Goal: Task Accomplishment & Management: Manage account settings

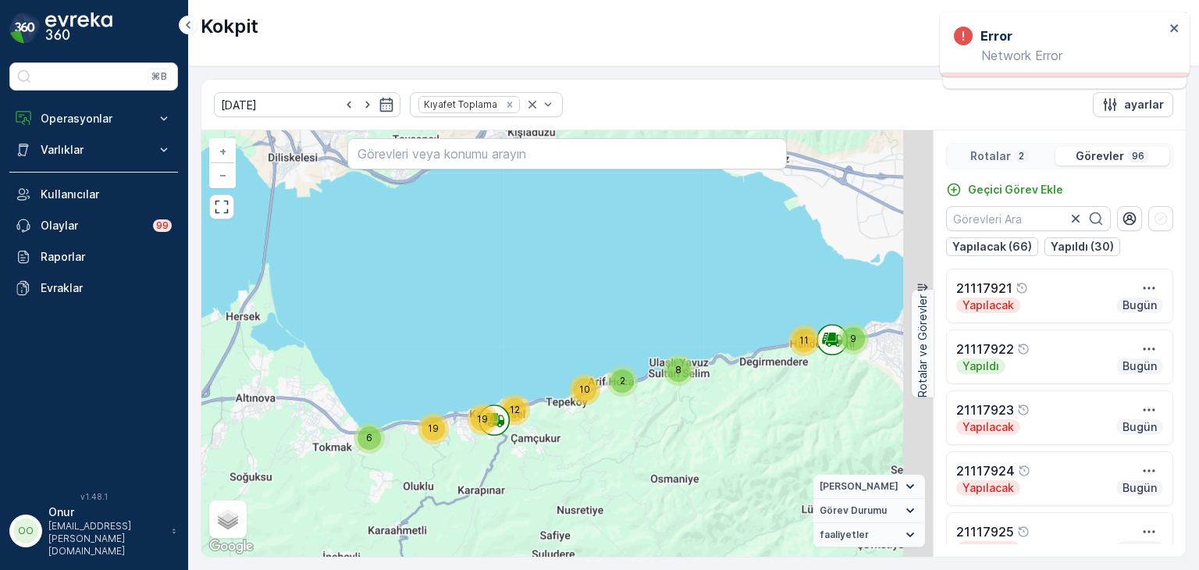
drag, startPoint x: 848, startPoint y: 364, endPoint x: 390, endPoint y: 511, distance: 481.3
click at [389, 512] on div "6 19 2 10 19 12 8 9 11 + − Uydu Yol haritası Arazi Karışık Leaflet Klavye kısay…" at bounding box center [566, 343] width 731 height 426
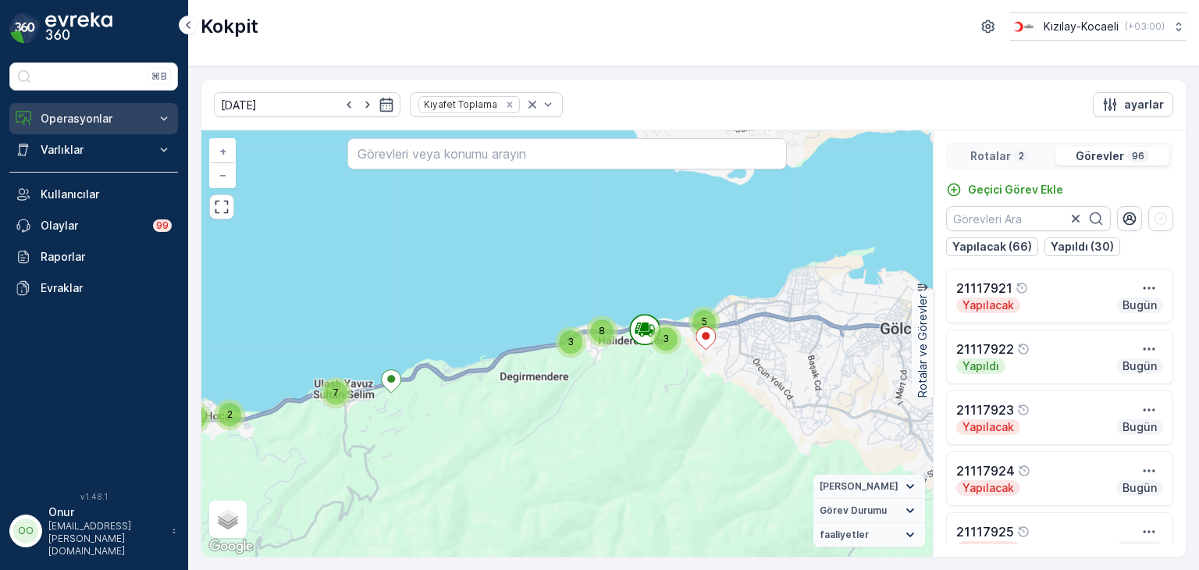
click at [100, 115] on p "Operasyonlar" at bounding box center [94, 119] width 106 height 16
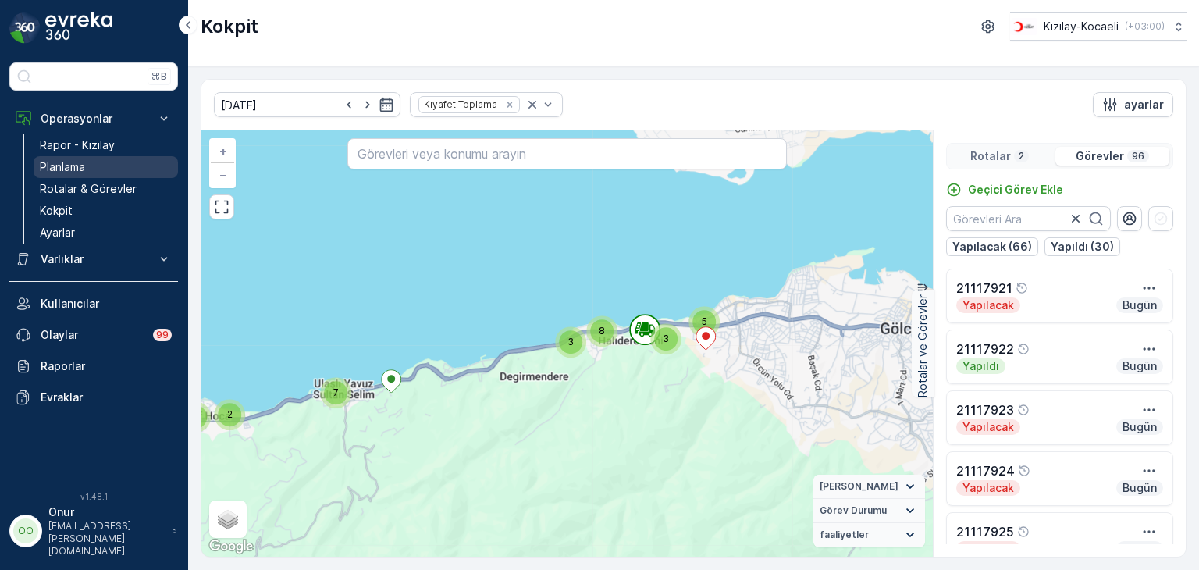
click at [80, 163] on p "Planlama" at bounding box center [62, 167] width 45 height 16
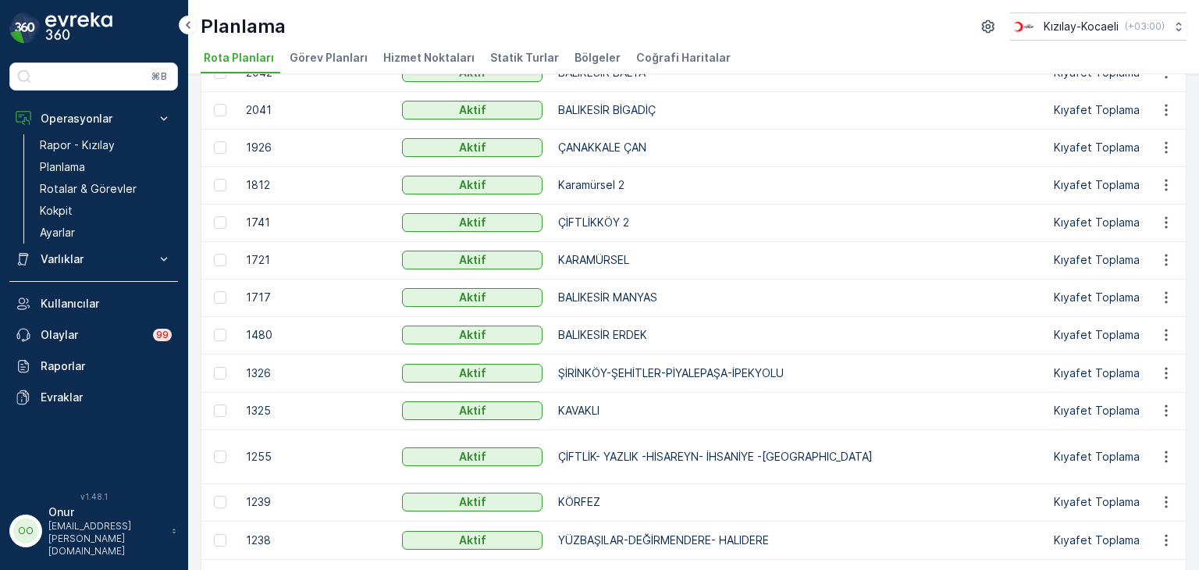
scroll to position [390, 0]
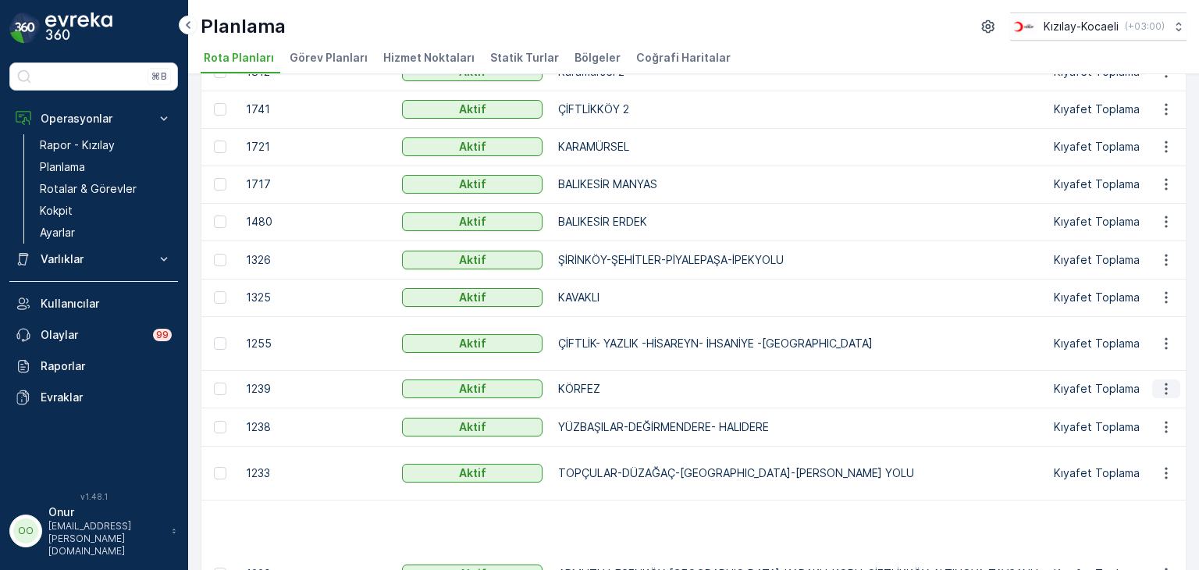
click at [1160, 382] on icon "button" at bounding box center [1166, 389] width 16 height 16
click at [1141, 400] on div "Rota Planını Düzenle" at bounding box center [1137, 411] width 119 height 22
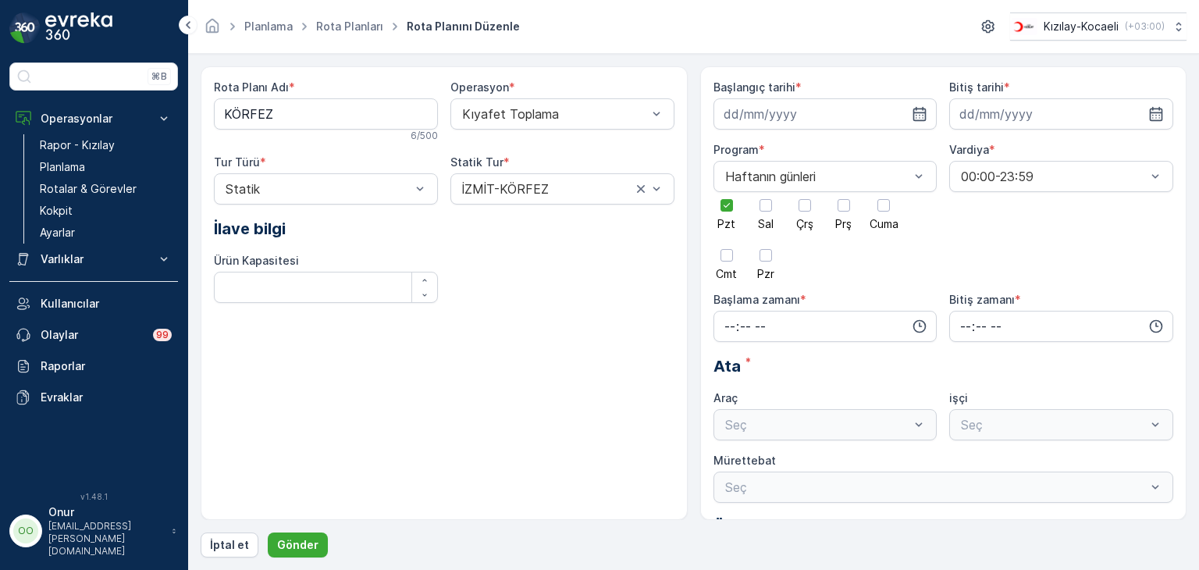
type input "[DATE]"
type input "08:00"
type input "23:59"
click at [724, 219] on span "Pzt" at bounding box center [726, 224] width 18 height 11
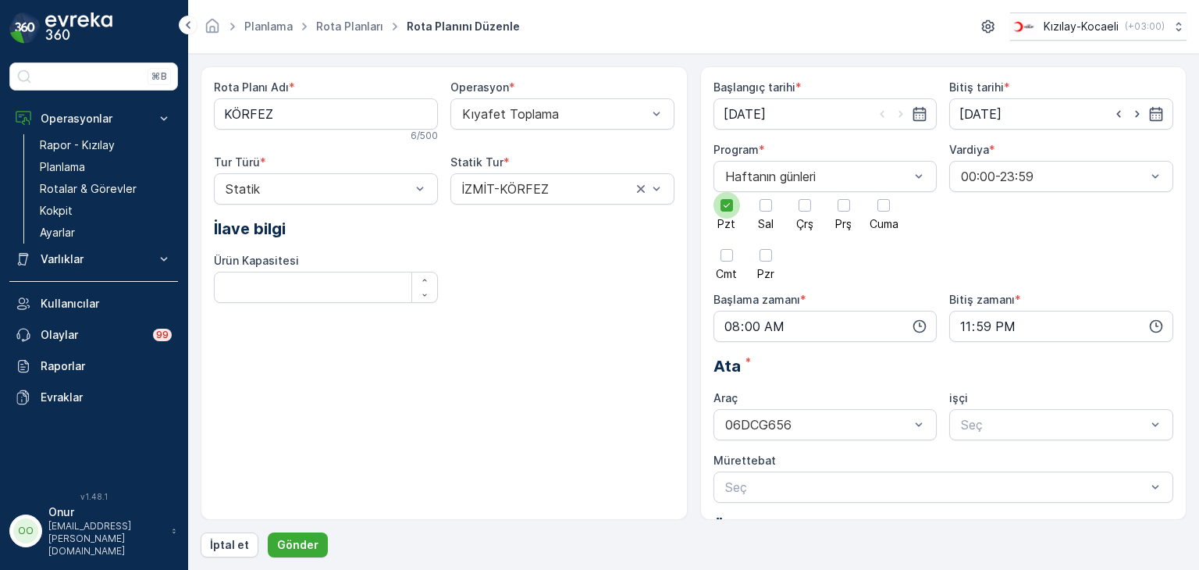
click at [727, 192] on input "Pzt" at bounding box center [727, 192] width 0 height 0
click at [850, 210] on div at bounding box center [843, 205] width 27 height 27
click at [844, 192] on input "Prş" at bounding box center [844, 192] width 0 height 0
click at [303, 544] on p "Gönder" at bounding box center [297, 545] width 41 height 16
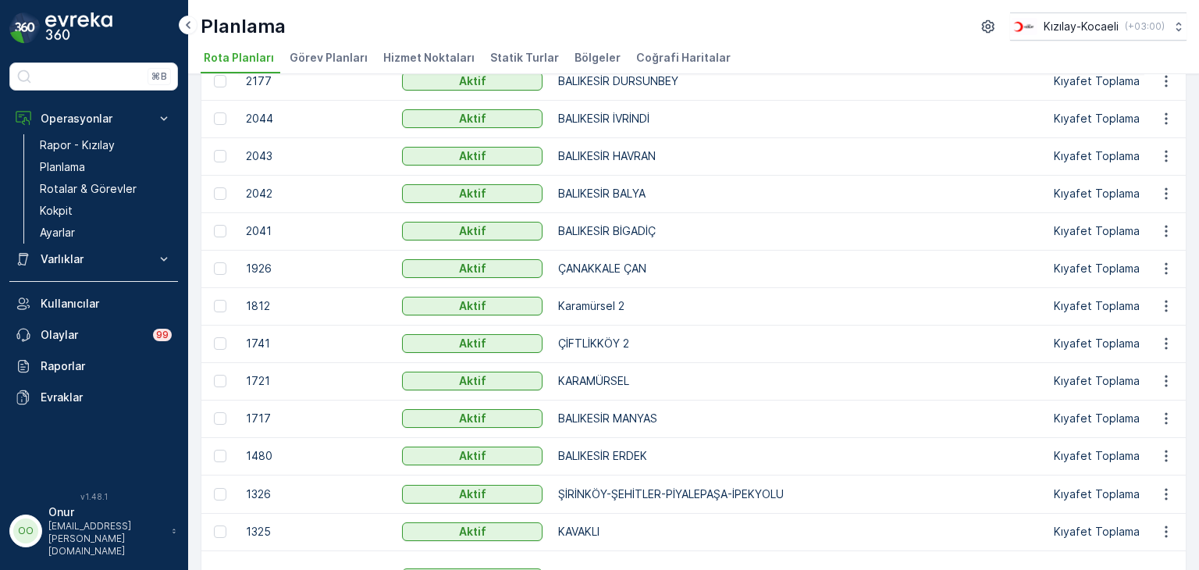
scroll to position [234, 0]
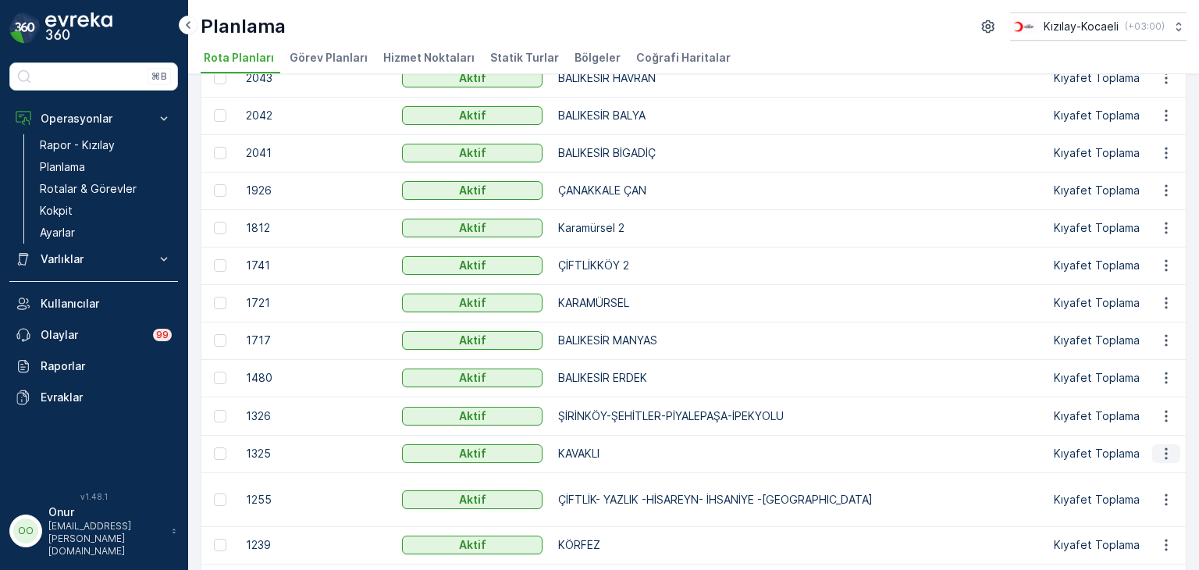
click at [1158, 447] on icon "button" at bounding box center [1166, 454] width 16 height 16
click at [1138, 469] on span "Rota Planını Düzenle" at bounding box center [1137, 476] width 107 height 16
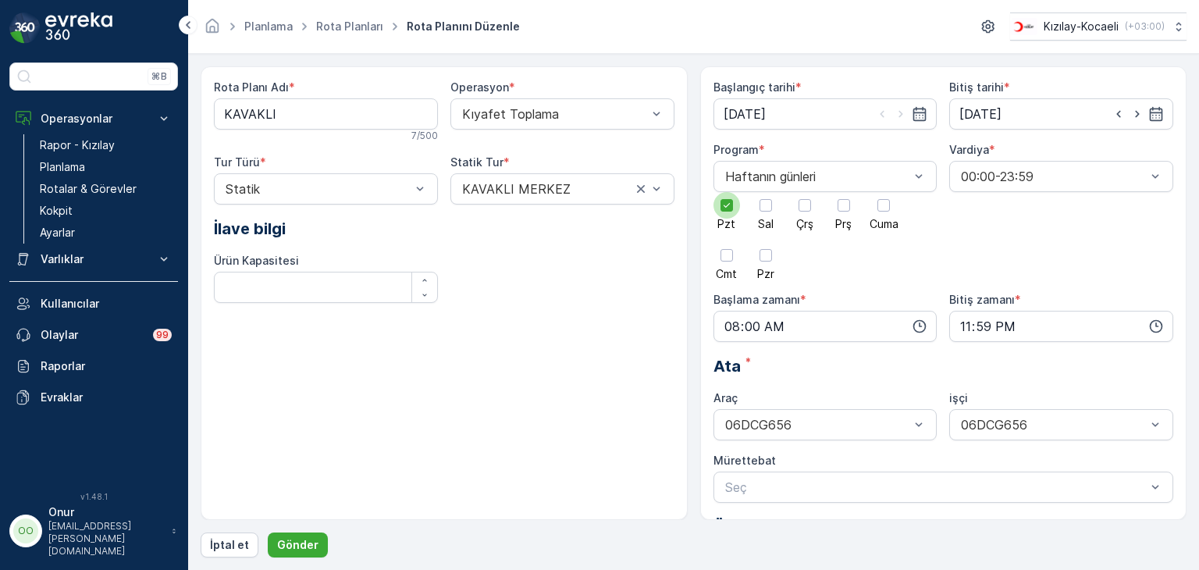
click at [729, 207] on icon at bounding box center [726, 205] width 11 height 11
click at [727, 192] on input "Pzt" at bounding box center [727, 192] width 0 height 0
click at [840, 205] on div at bounding box center [843, 205] width 12 height 12
click at [844, 192] on input "Prş" at bounding box center [844, 192] width 0 height 0
click at [304, 547] on p "Gönder" at bounding box center [297, 545] width 41 height 16
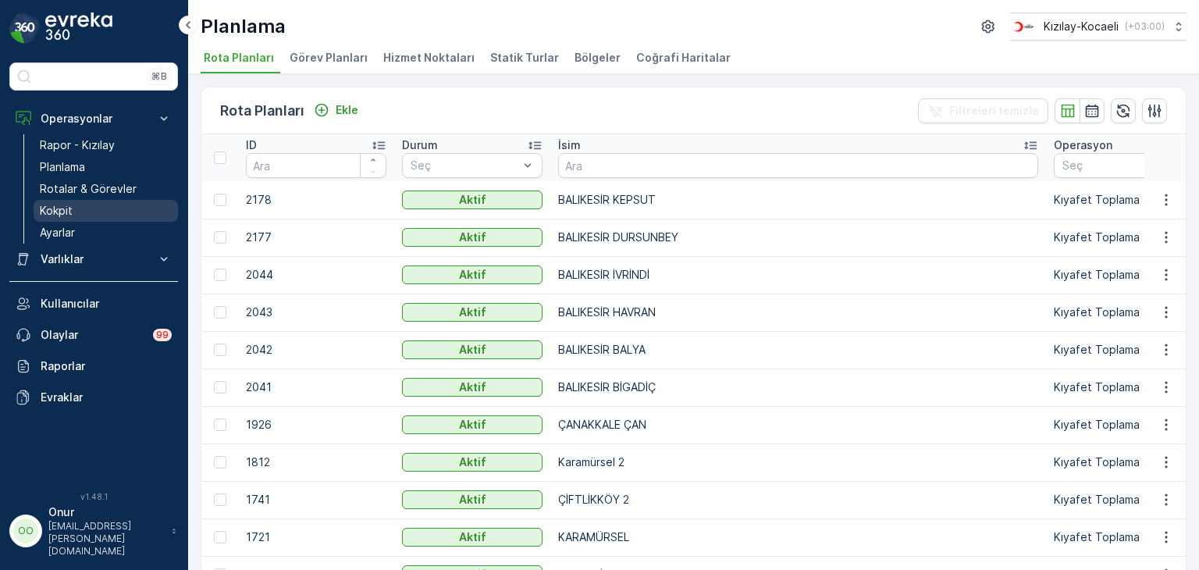
click at [62, 208] on p "Kokpit" at bounding box center [56, 211] width 33 height 16
